Goal: Information Seeking & Learning: Learn about a topic

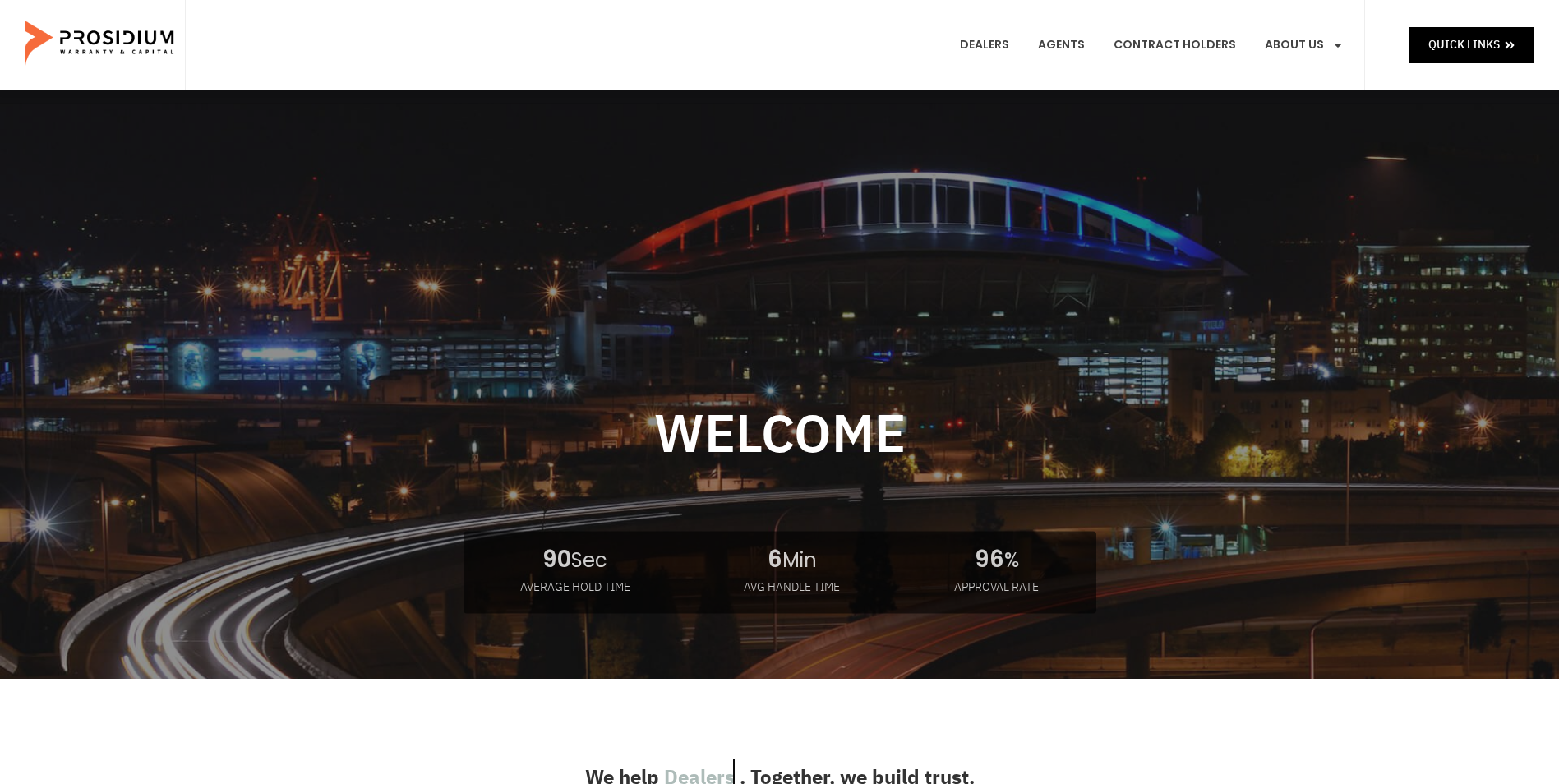
click at [1463, 49] on e-page-transition at bounding box center [779, 392] width 1559 height 784
click at [1510, 54] on span at bounding box center [1509, 44] width 11 height 20
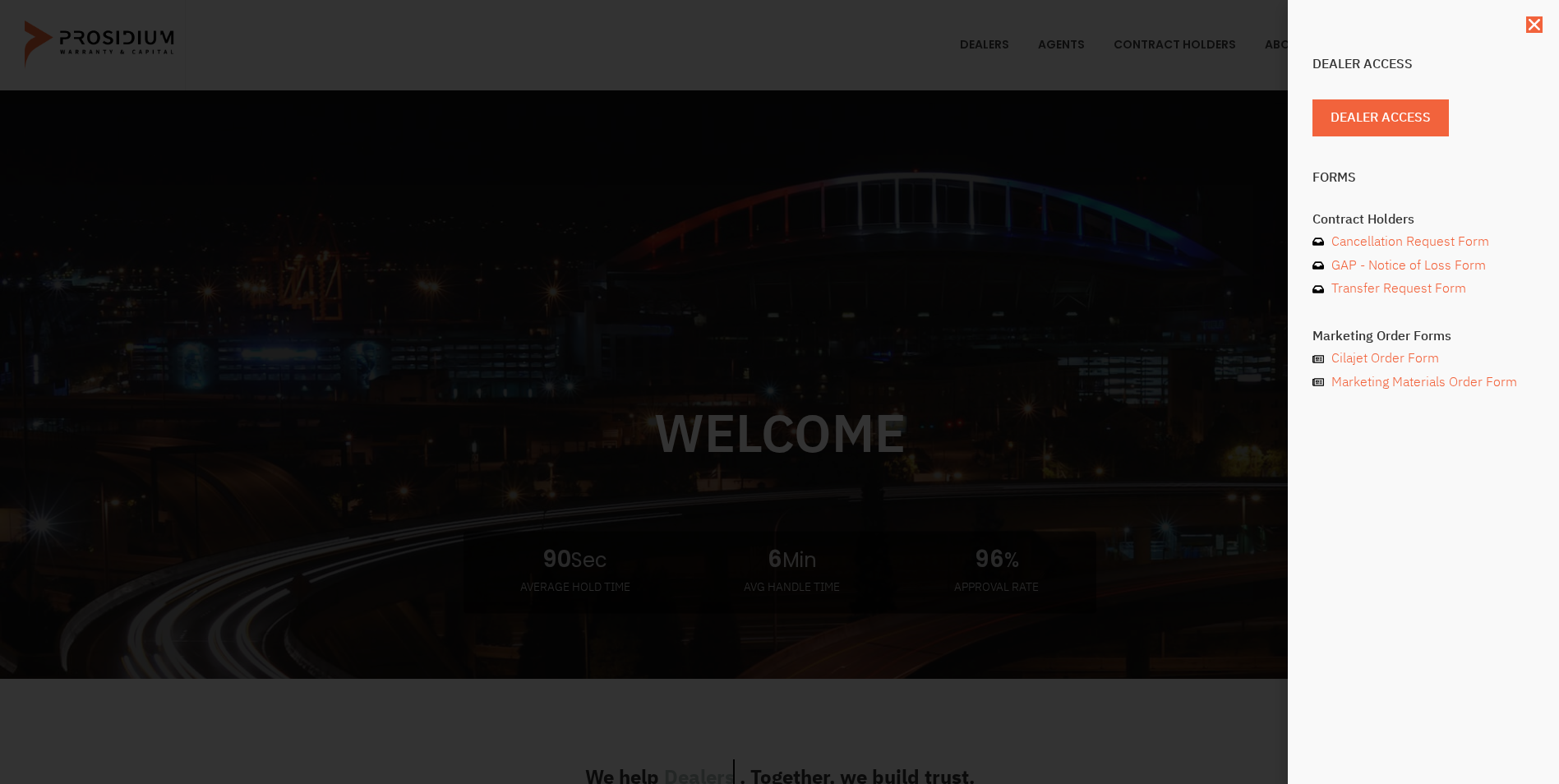
click at [967, 350] on div "Dealer Access Dealer Access Forms Contract Holders Cancellation Request Form GA…" at bounding box center [779, 392] width 1559 height 784
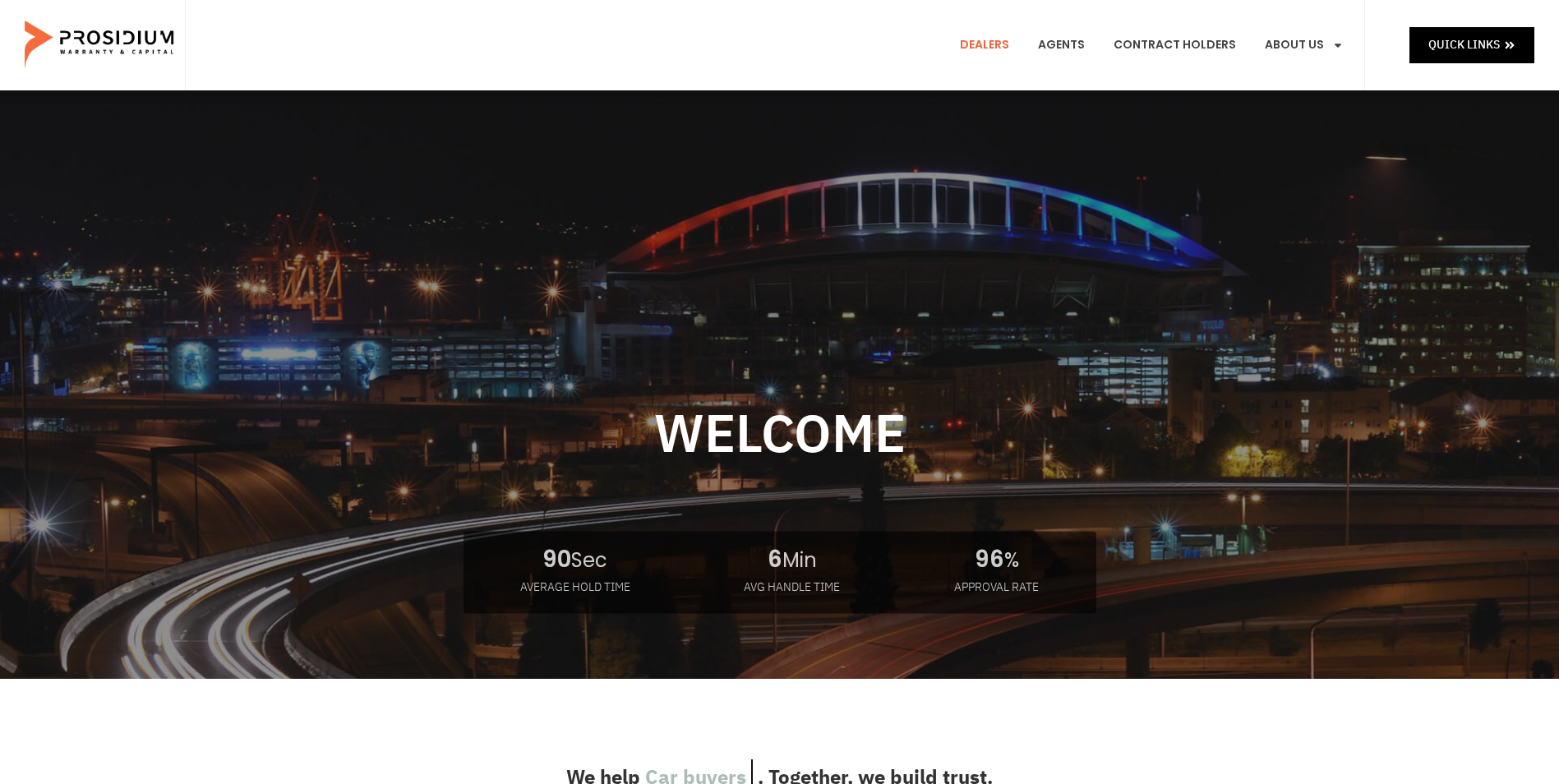
click at [982, 48] on link "Dealers" at bounding box center [984, 45] width 74 height 61
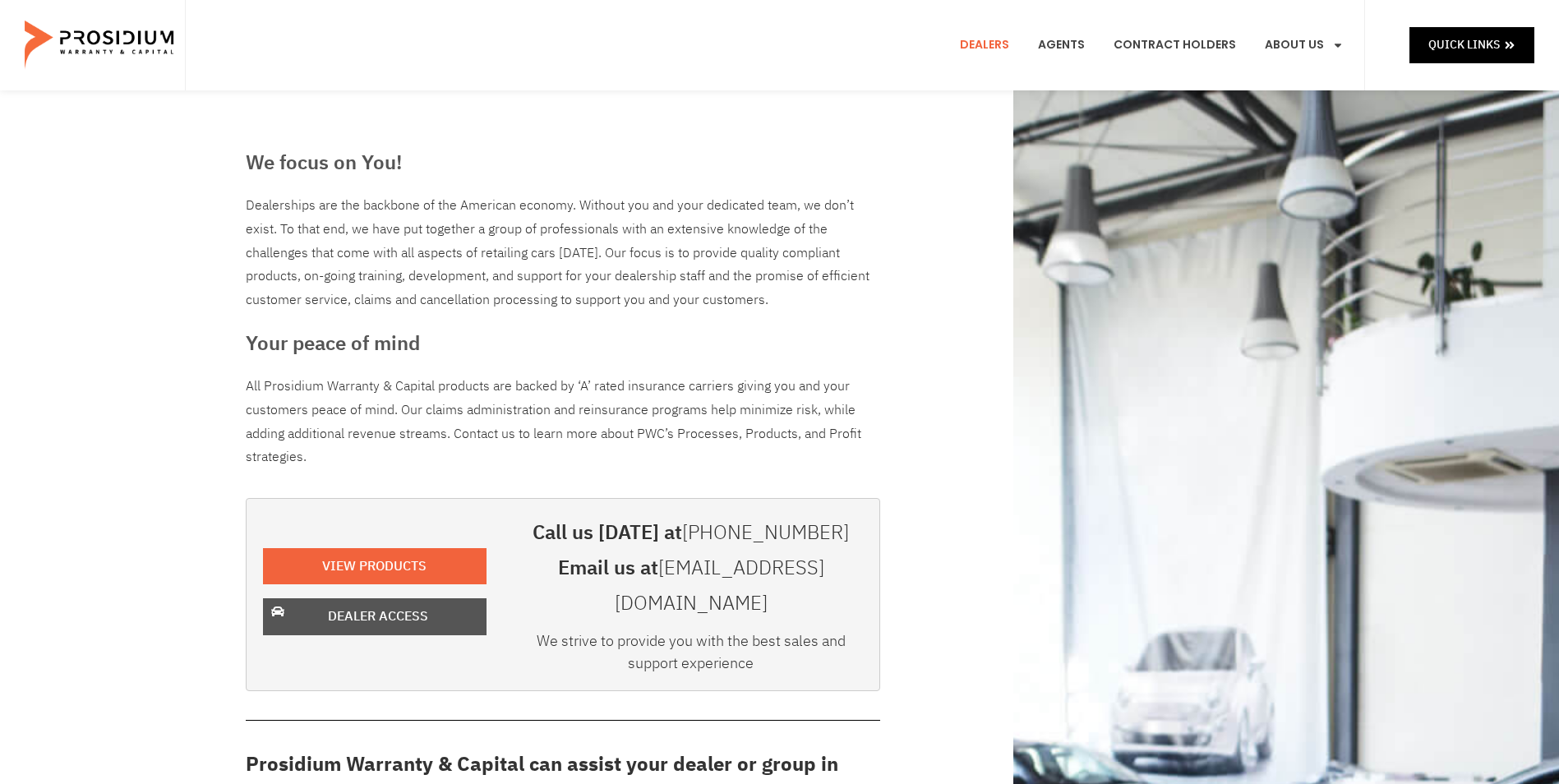
click at [379, 604] on span "Dealer Access" at bounding box center [378, 616] width 100 height 24
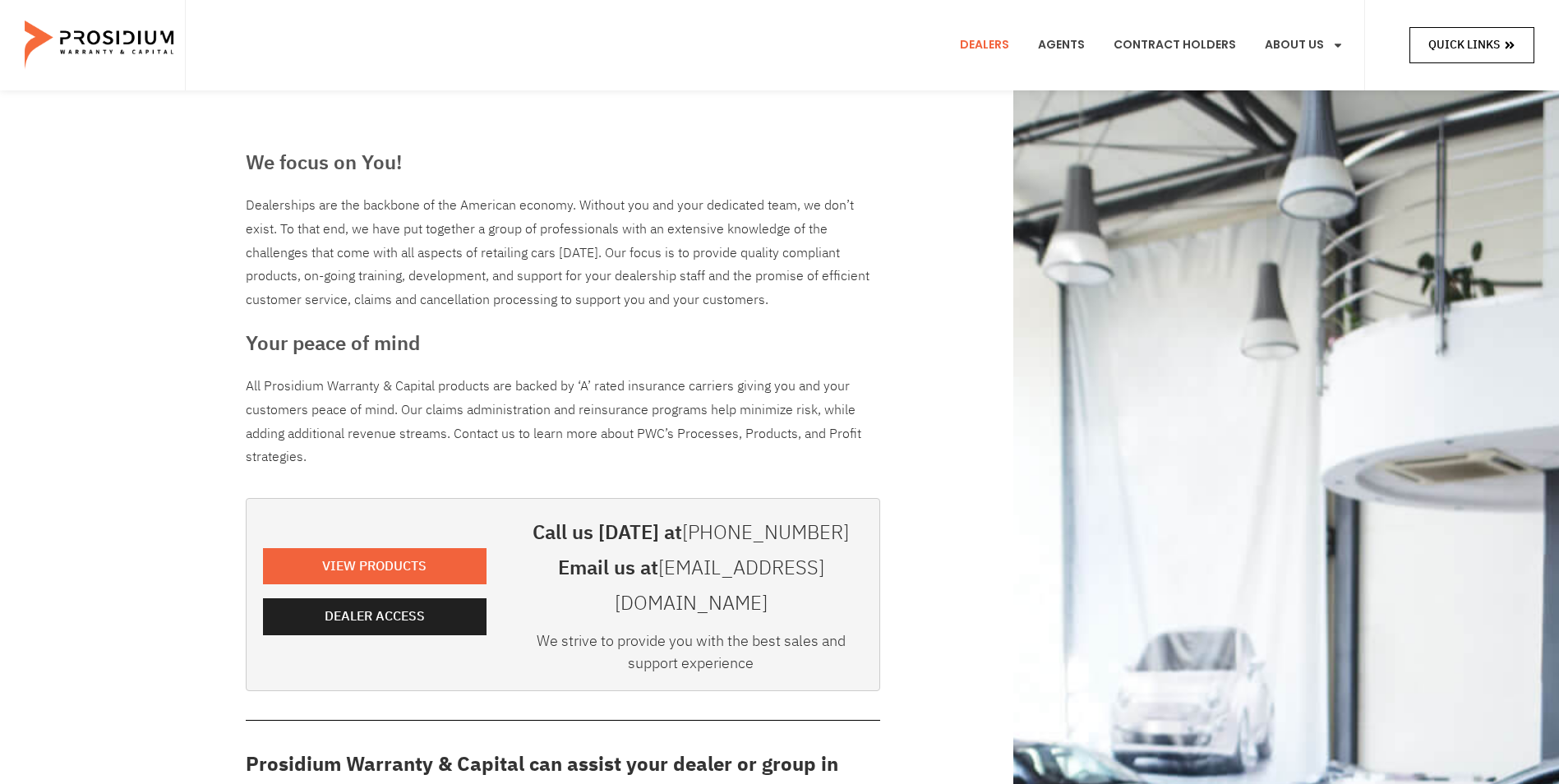
click at [1463, 36] on span "Quick Links" at bounding box center [1463, 44] width 71 height 20
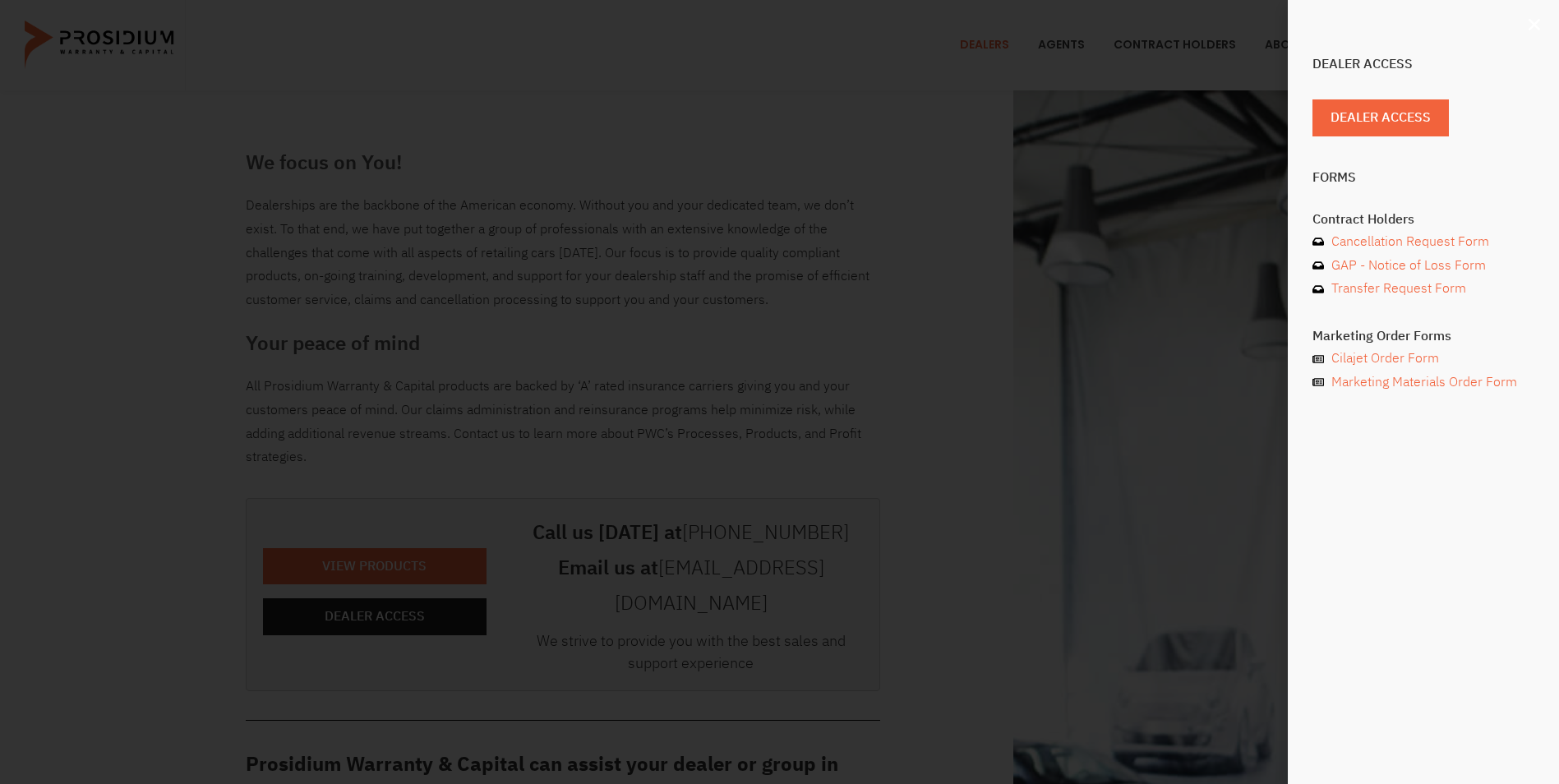
click at [1535, 22] on icon "Close" at bounding box center [1534, 25] width 17 height 17
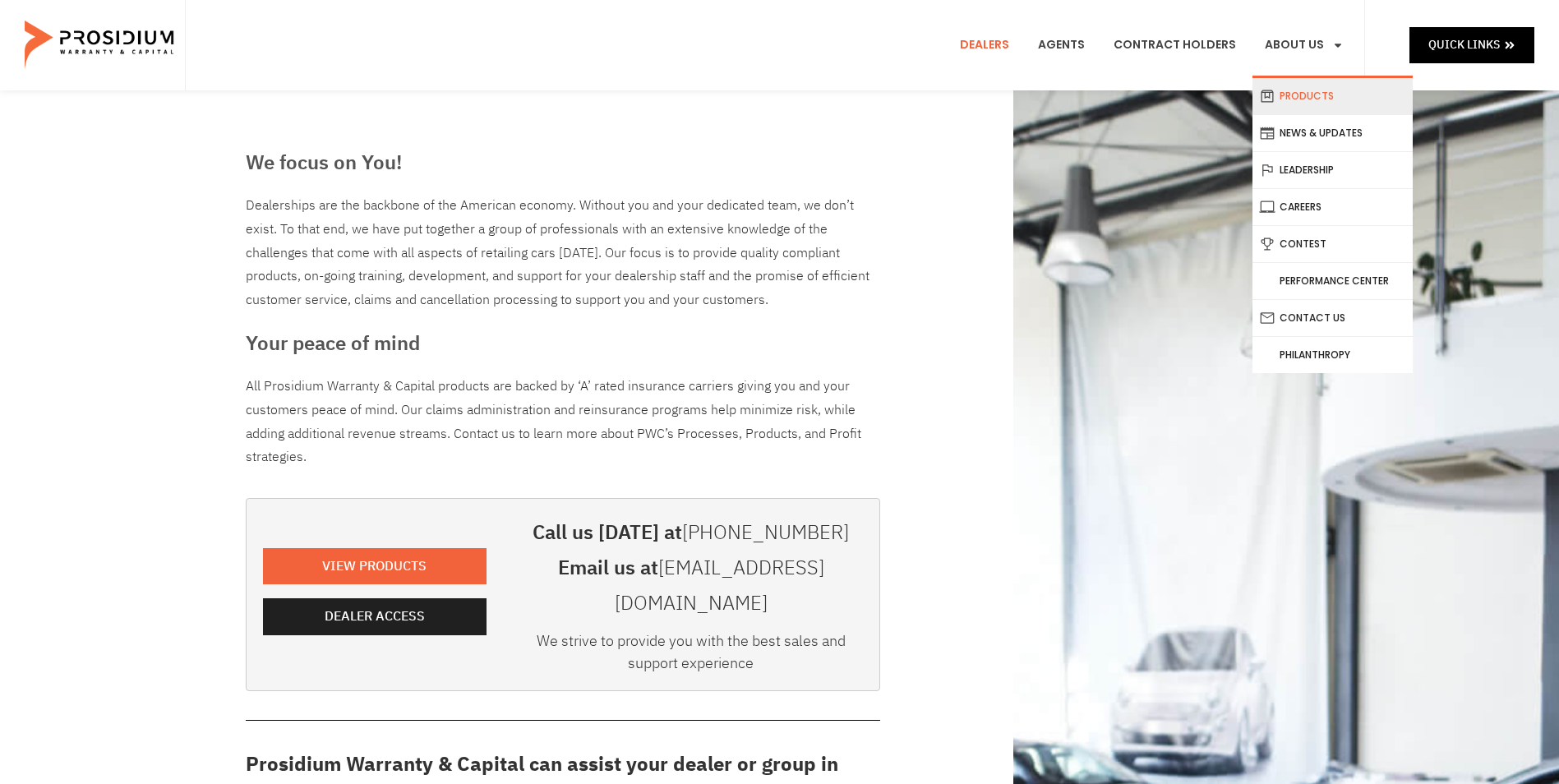
click at [1308, 92] on link "Products" at bounding box center [1333, 96] width 160 height 36
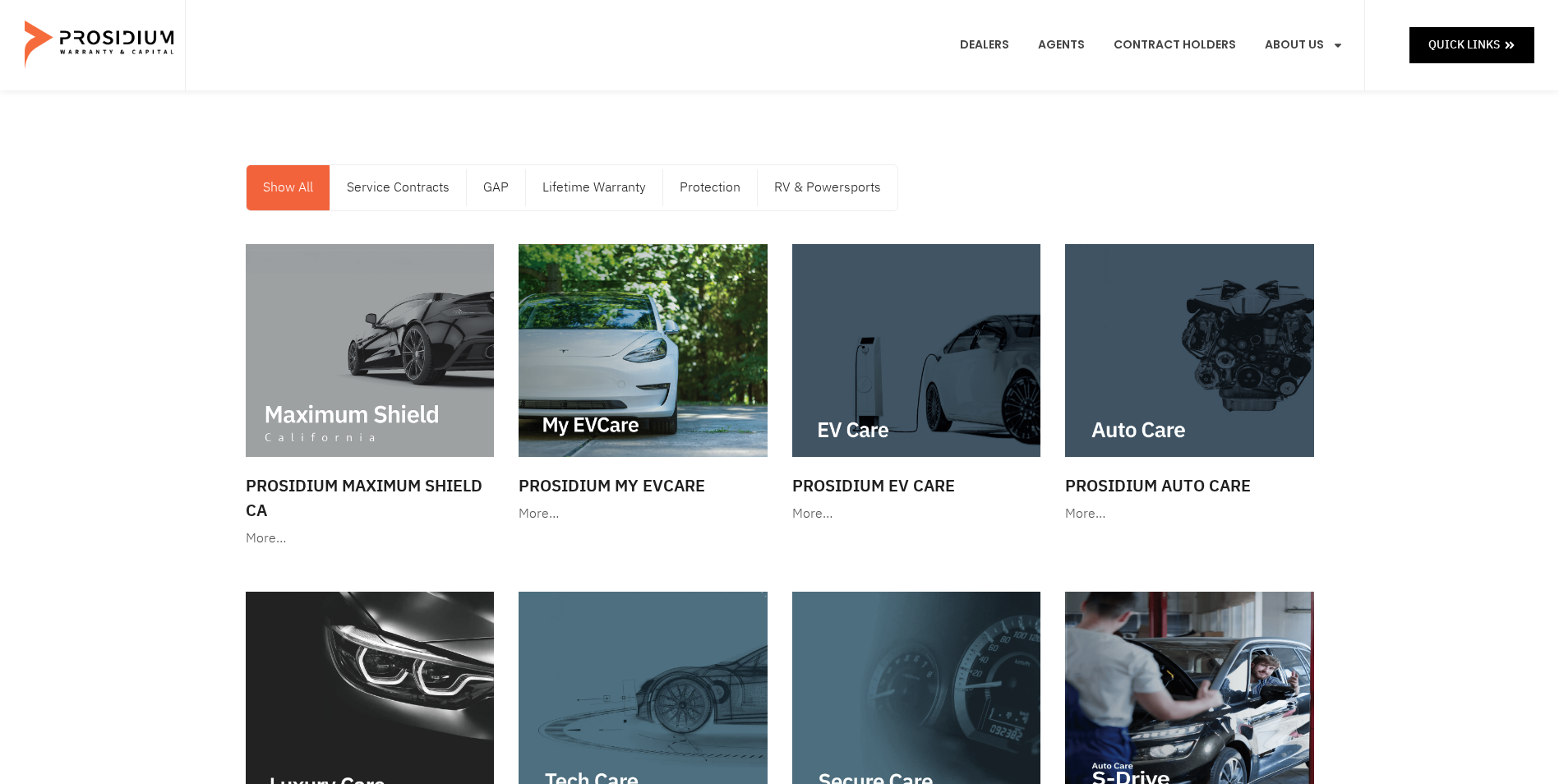
click at [371, 185] on link "Service Contracts" at bounding box center [398, 187] width 136 height 45
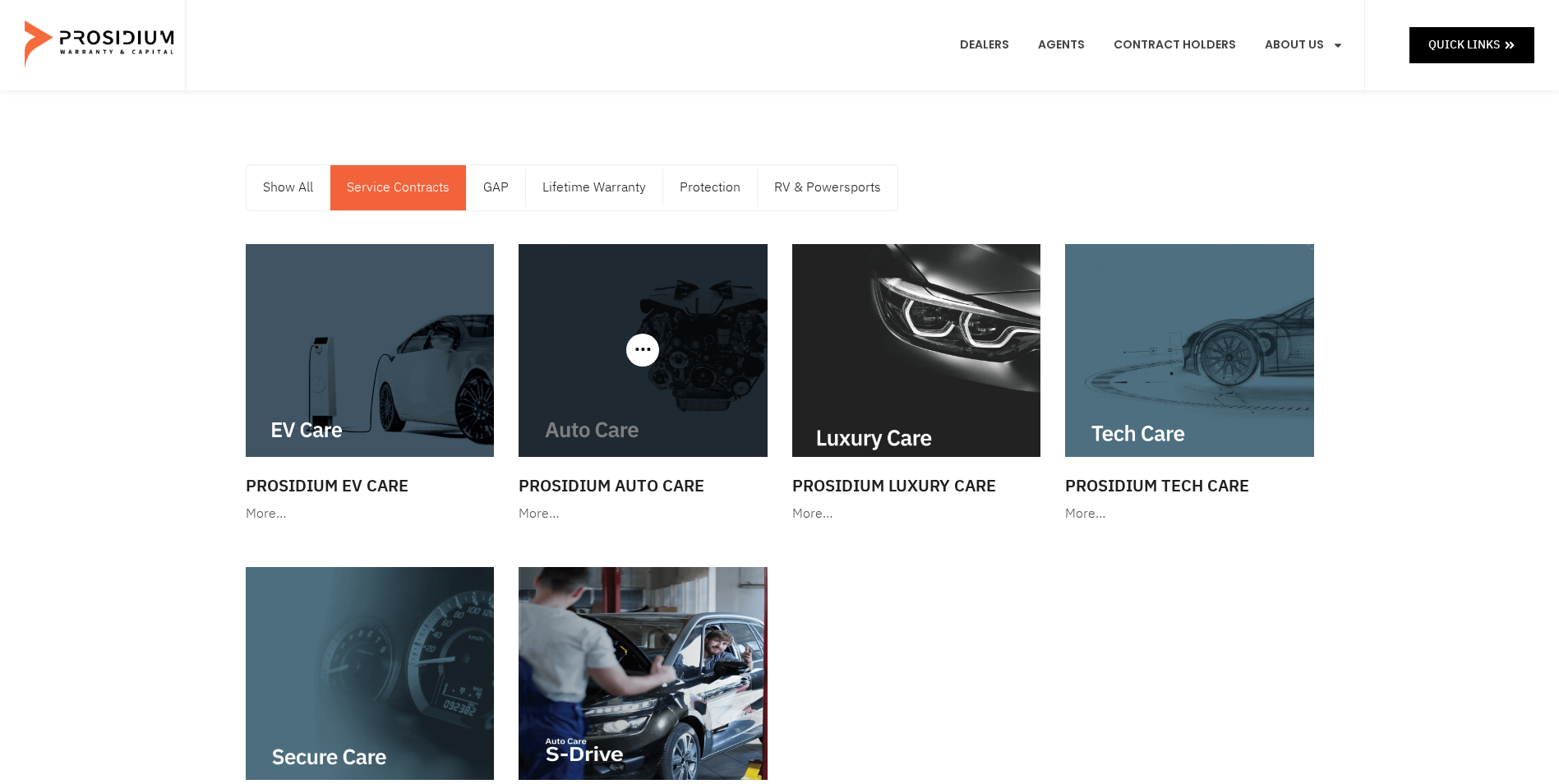
click at [742, 365] on img at bounding box center [643, 350] width 249 height 213
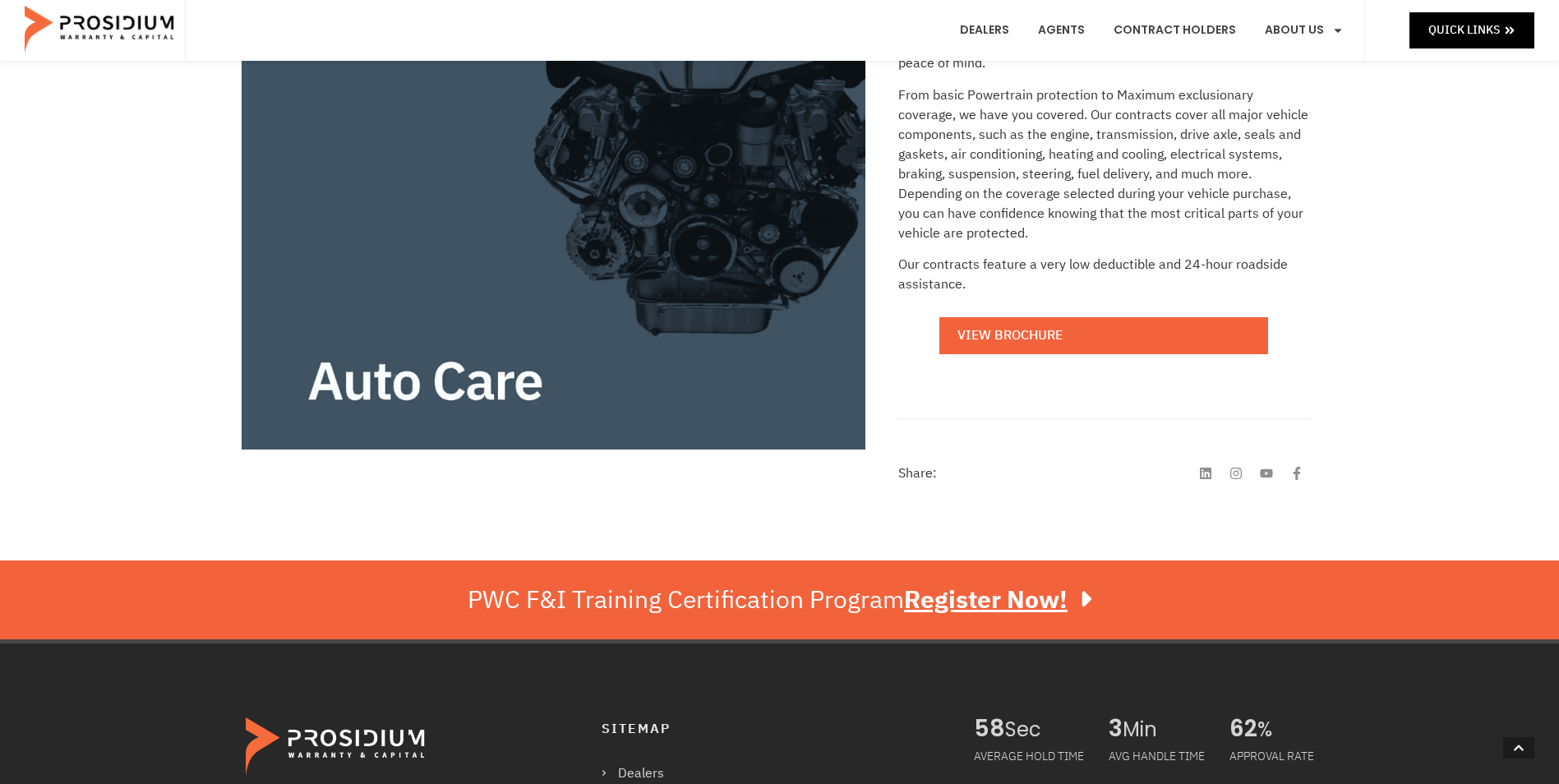
scroll to position [808, 0]
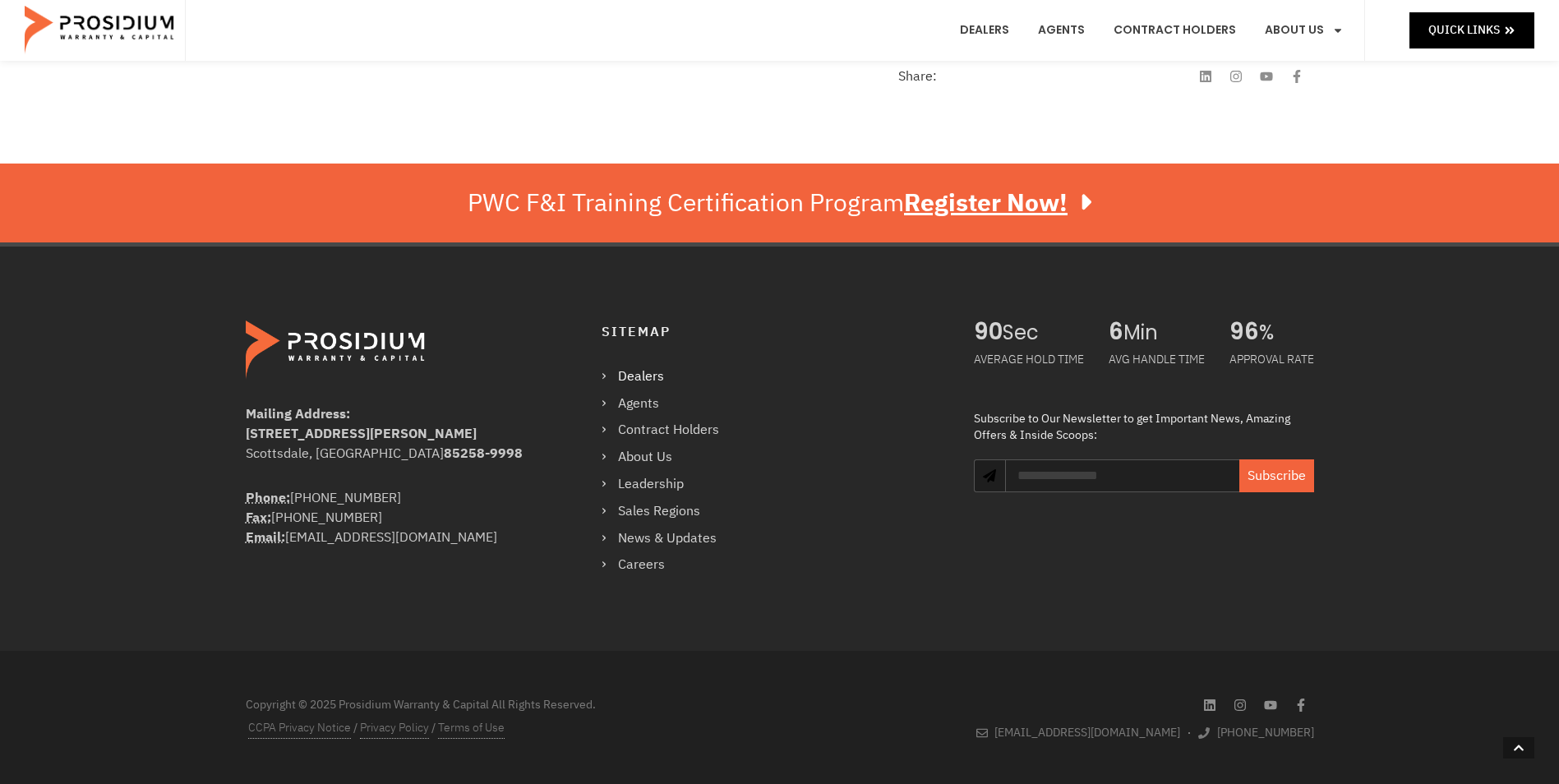
click at [605, 376] on link "Dealers" at bounding box center [668, 376] width 134 height 24
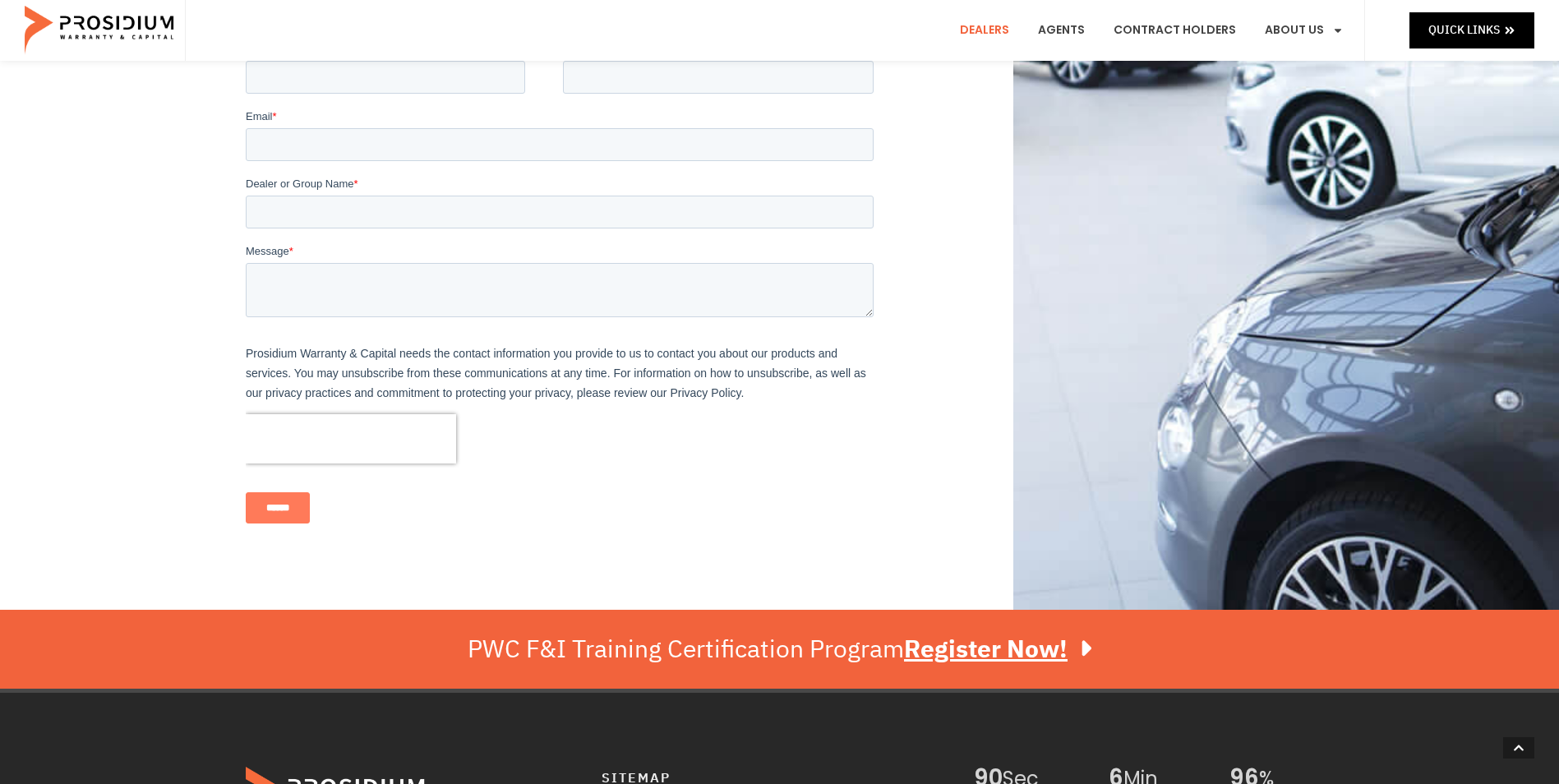
scroll to position [1224, 0]
